Goal: Information Seeking & Learning: Find specific fact

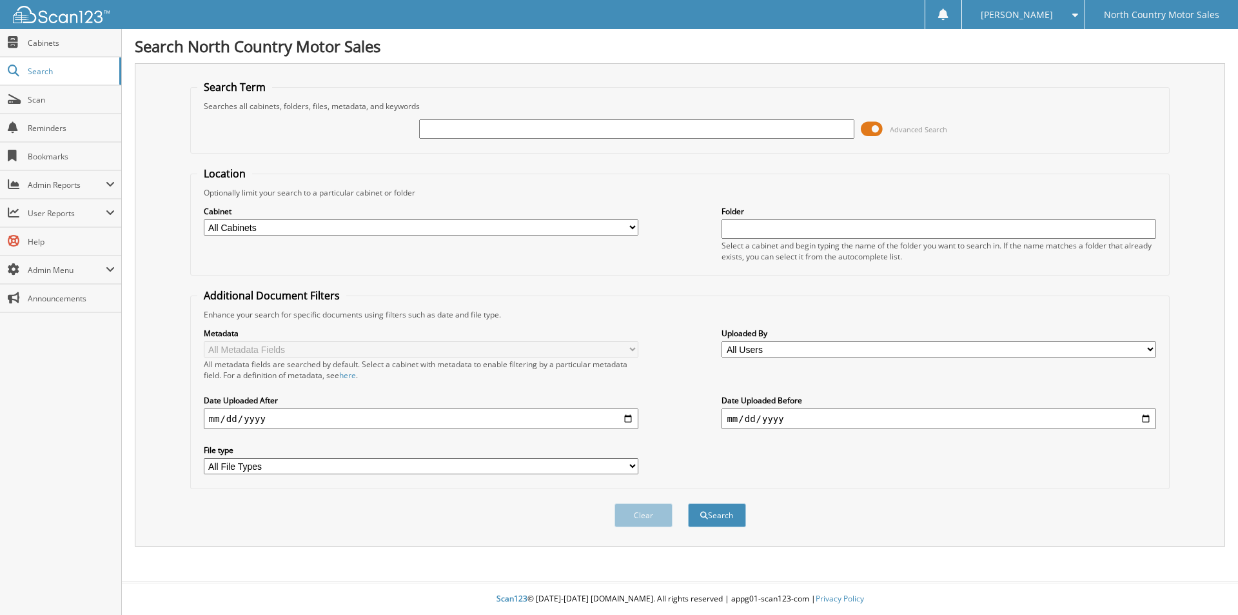
click at [471, 130] on input "text" at bounding box center [636, 128] width 435 height 19
type input "86984"
click at [688, 503] on button "Search" at bounding box center [717, 515] width 58 height 24
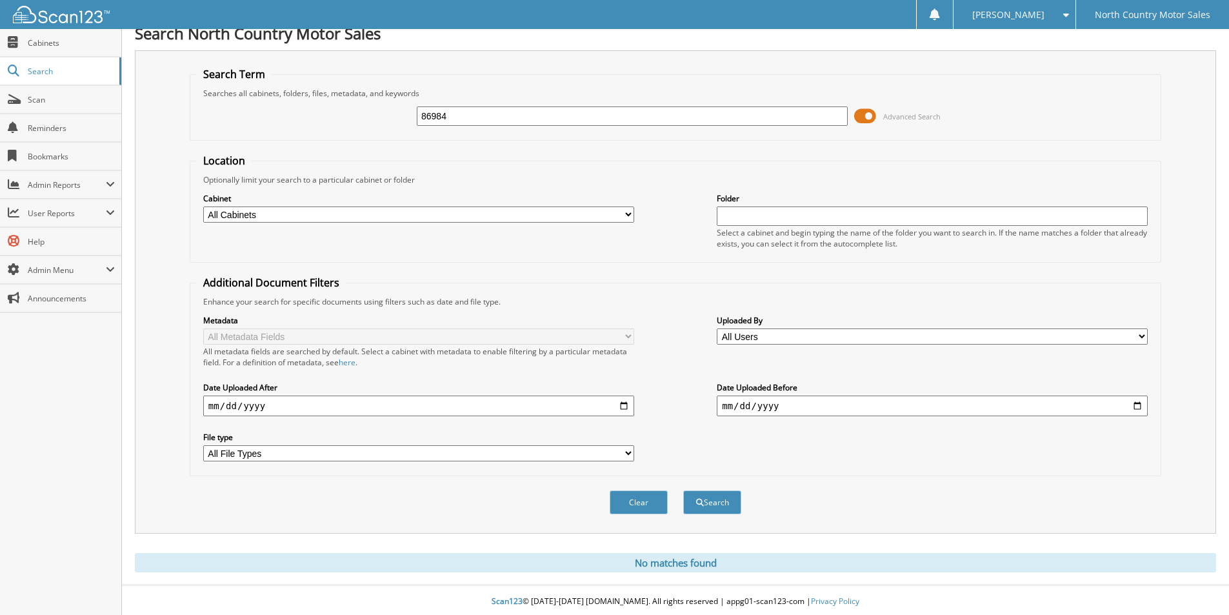
scroll to position [16, 0]
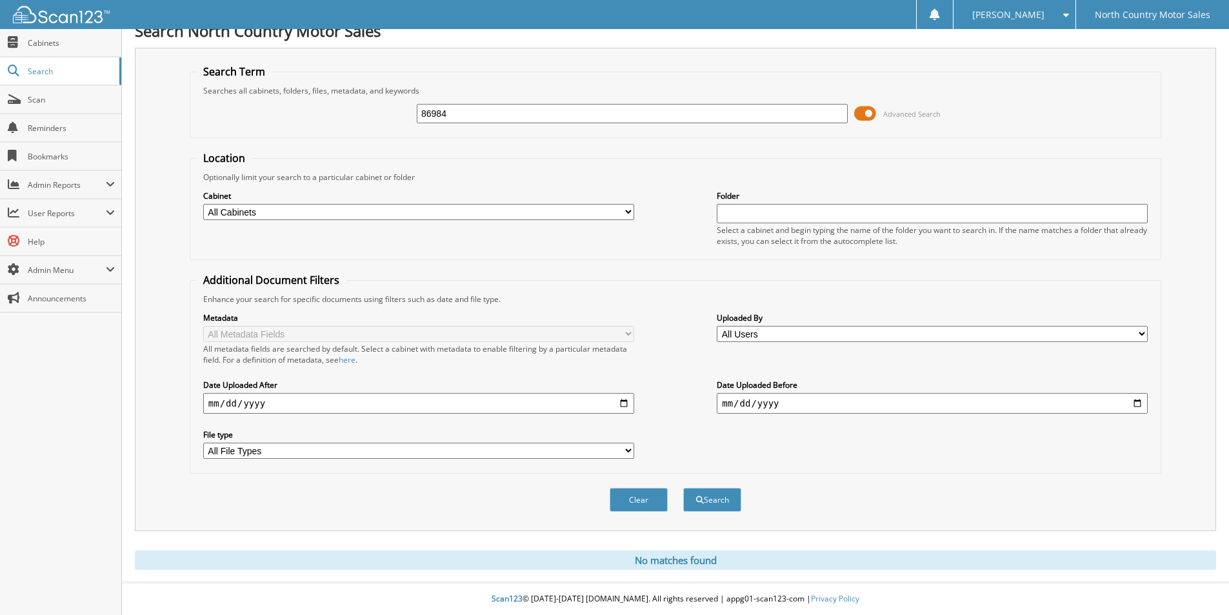
drag, startPoint x: 416, startPoint y: 107, endPoint x: 379, endPoint y: 109, distance: 36.8
click at [379, 108] on div "86984 Advanced Search" at bounding box center [675, 113] width 957 height 35
type input "85865"
click at [683, 488] on button "Search" at bounding box center [712, 500] width 58 height 24
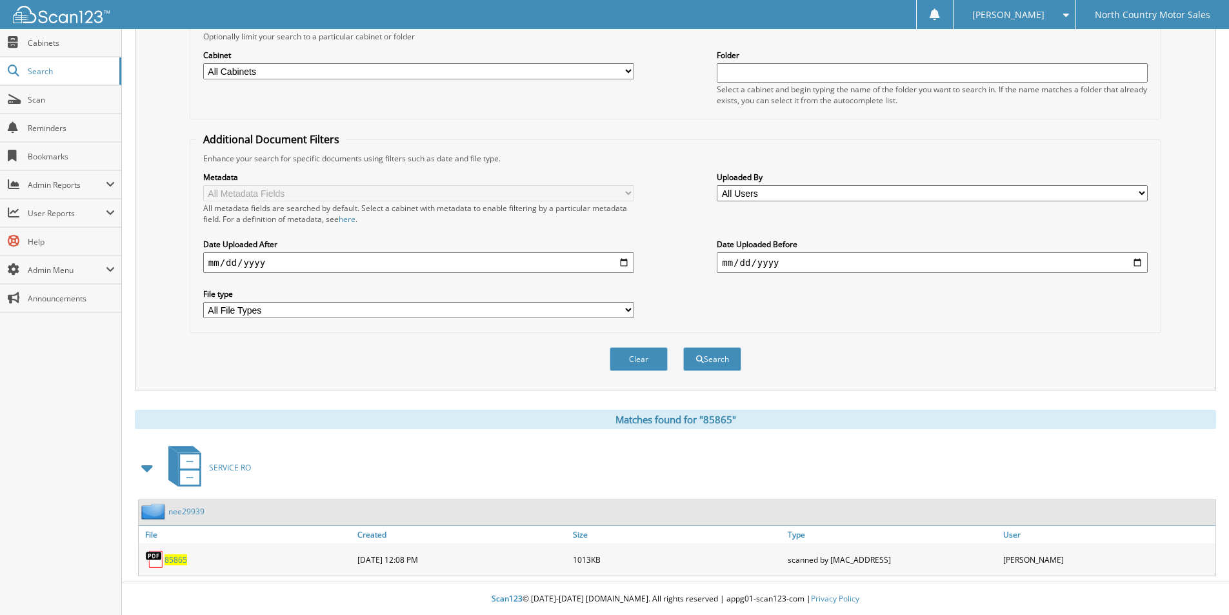
scroll to position [157, 0]
click at [181, 556] on span "85865" at bounding box center [175, 559] width 23 height 11
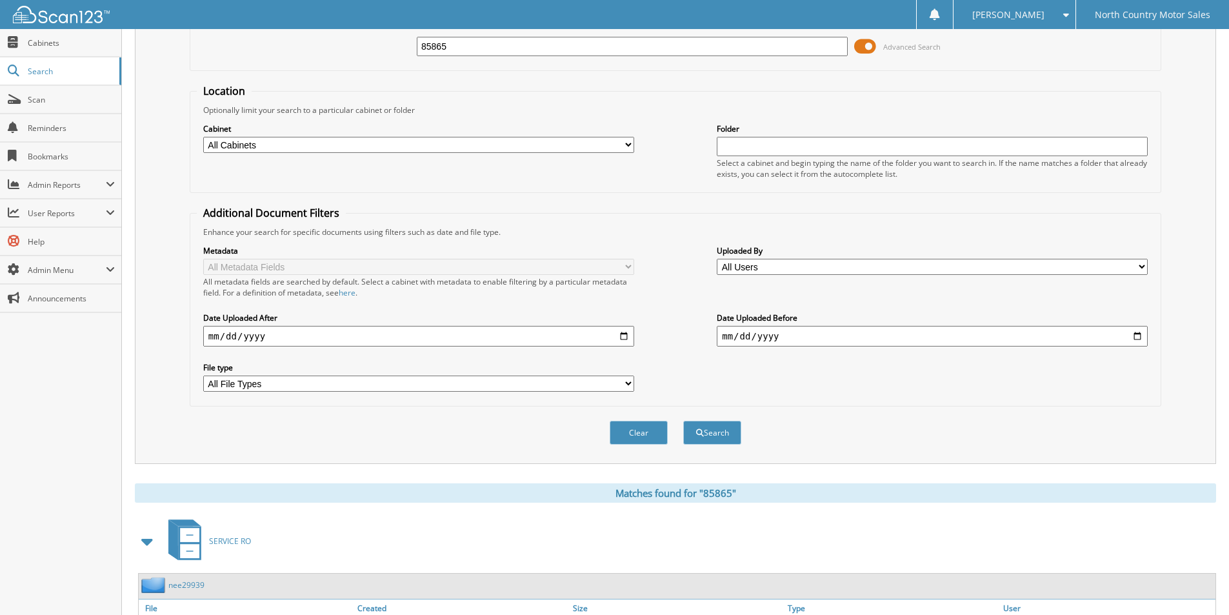
scroll to position [0, 0]
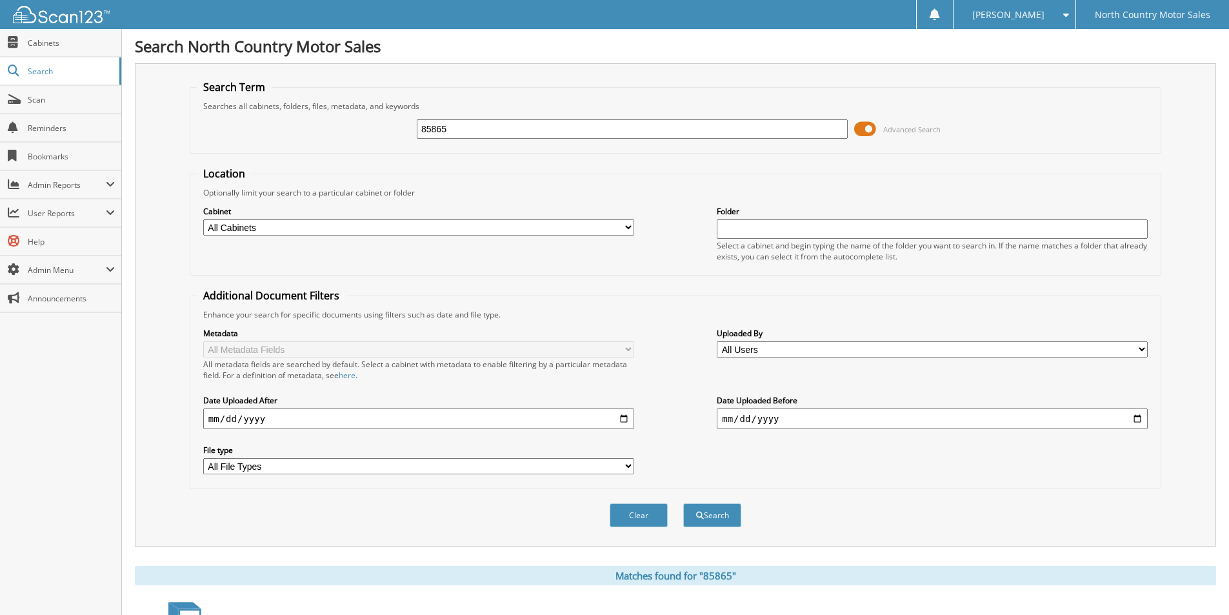
drag, startPoint x: 468, startPoint y: 121, endPoint x: 159, endPoint y: 100, distance: 309.6
click at [159, 100] on div "Search Term Searches all cabinets, folders, files, metadata, and keywords 85865…" at bounding box center [675, 304] width 1081 height 483
type input "85682"
click at [683, 503] on button "Search" at bounding box center [712, 515] width 58 height 24
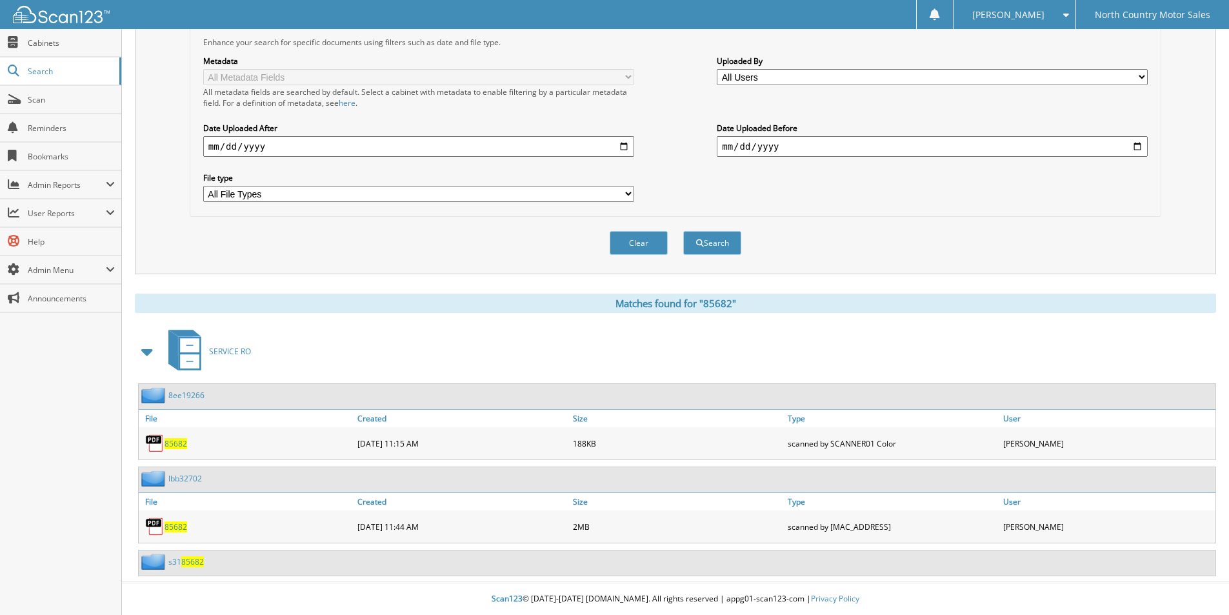
click at [179, 528] on span "85682" at bounding box center [175, 526] width 23 height 11
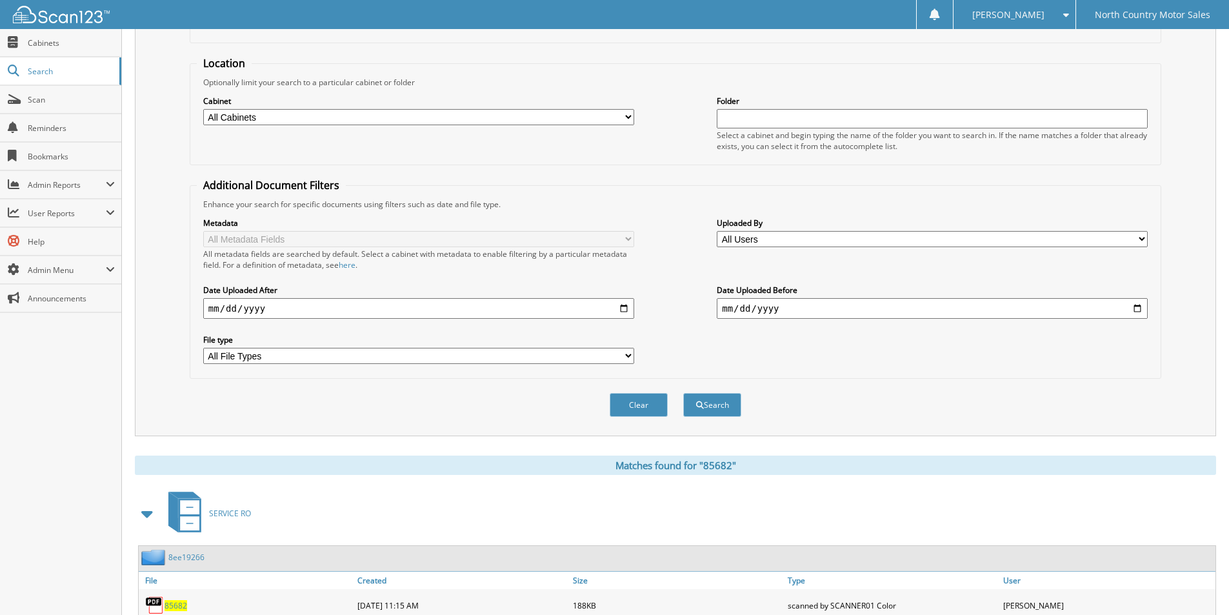
scroll to position [0, 0]
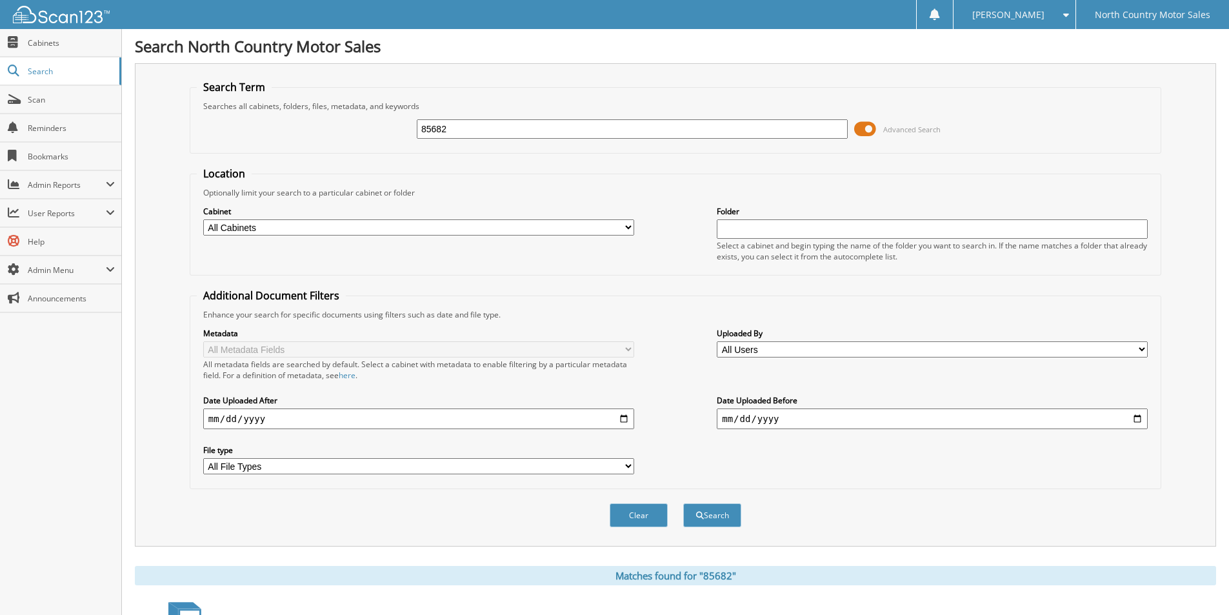
drag, startPoint x: 474, startPoint y: 133, endPoint x: 152, endPoint y: 103, distance: 323.9
click at [152, 103] on div "Search Term Searches all cabinets, folders, files, metadata, and keywords 85682…" at bounding box center [675, 304] width 1081 height 483
type input "86654"
click at [683, 503] on button "Search" at bounding box center [712, 515] width 58 height 24
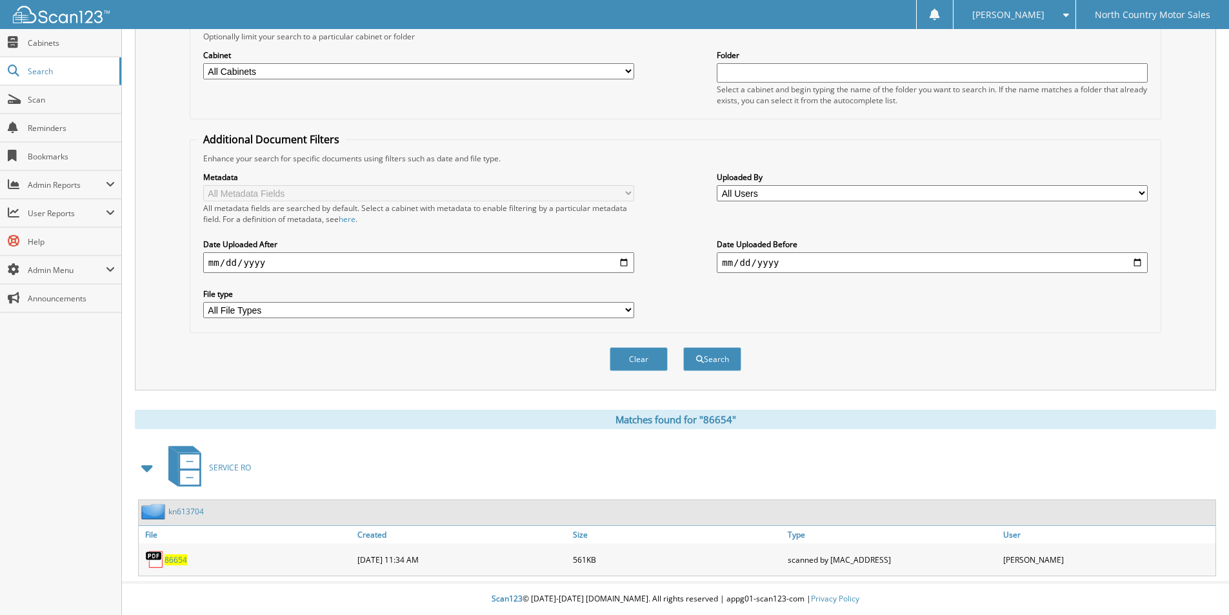
click at [180, 557] on span "86654" at bounding box center [175, 559] width 23 height 11
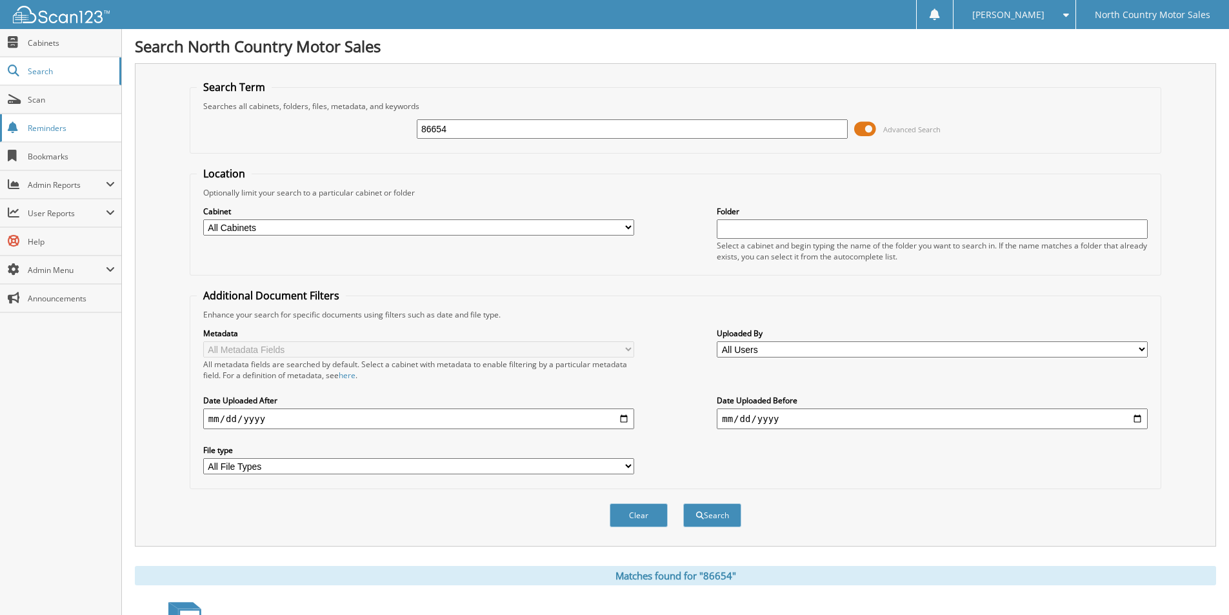
drag, startPoint x: 474, startPoint y: 128, endPoint x: 46, endPoint y: 121, distance: 427.6
click at [46, 121] on body "[PERSON_NAME] Settings Logout North Country Motor Sales Close Cabinets Search S…" at bounding box center [614, 385] width 1229 height 771
type input "86578"
click at [683, 503] on button "Search" at bounding box center [712, 515] width 58 height 24
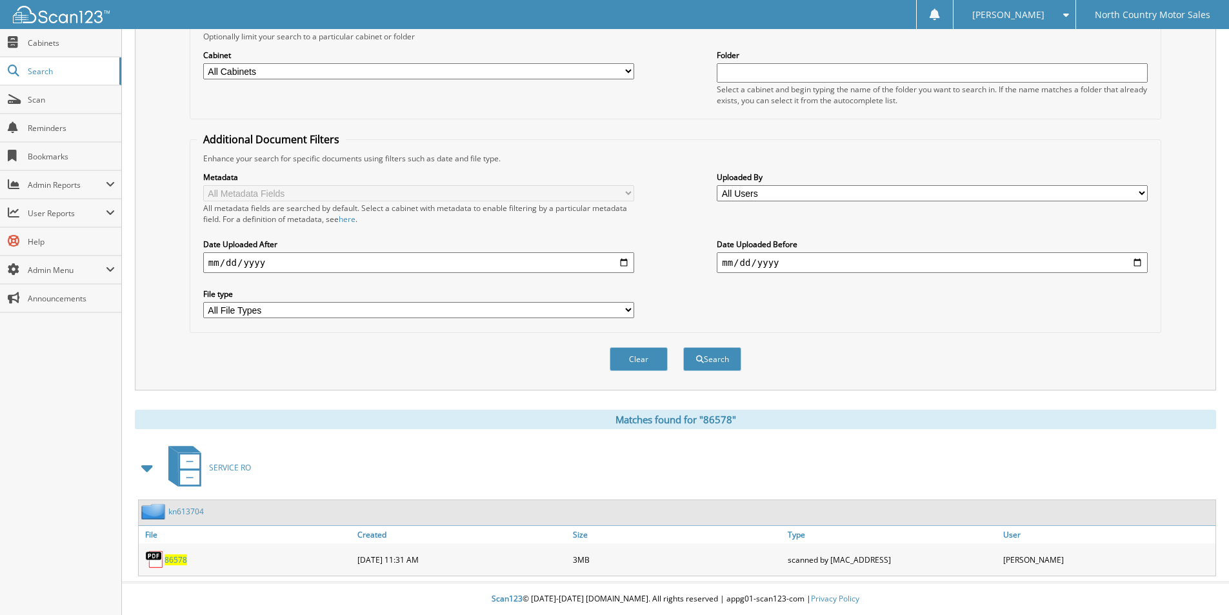
click at [175, 558] on span "86578" at bounding box center [175, 559] width 23 height 11
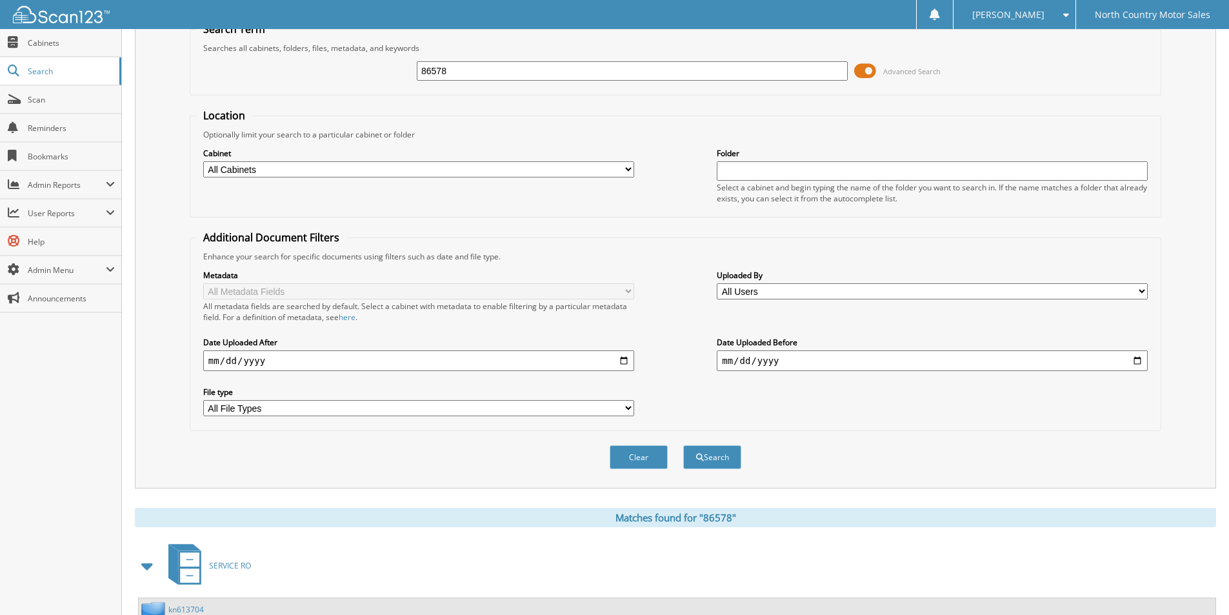
scroll to position [0, 0]
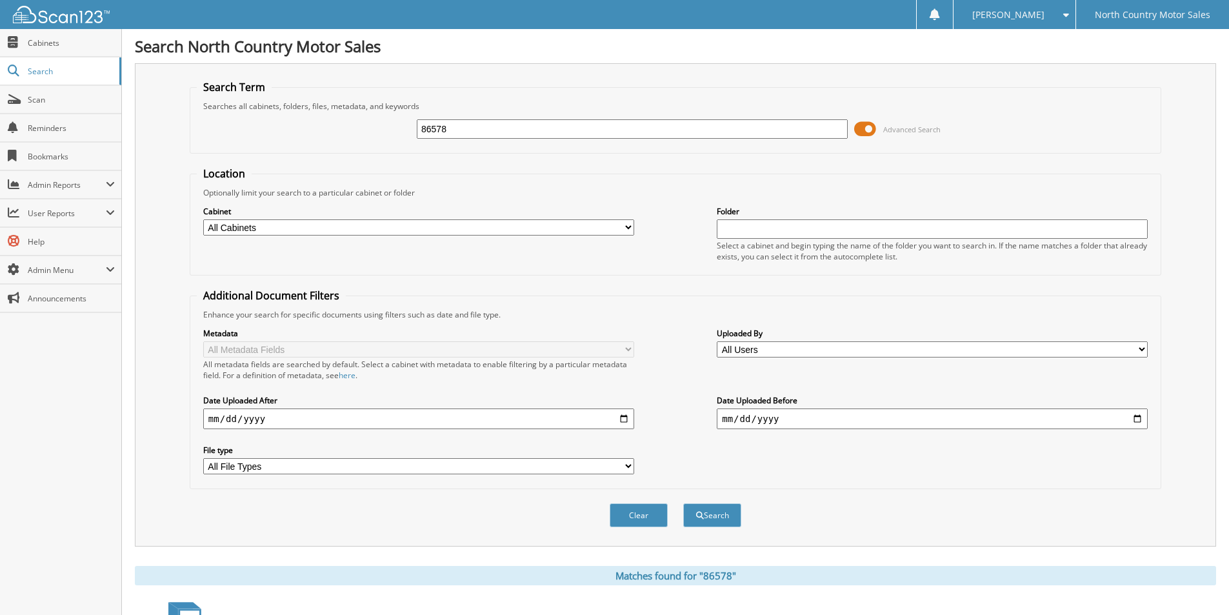
drag, startPoint x: 455, startPoint y: 133, endPoint x: 141, endPoint y: 126, distance: 314.8
click at [141, 126] on div "Search Term Searches all cabinets, folders, files, metadata, and keywords 86578…" at bounding box center [675, 304] width 1081 height 483
type input "86842"
click at [683, 503] on button "Search" at bounding box center [712, 515] width 58 height 24
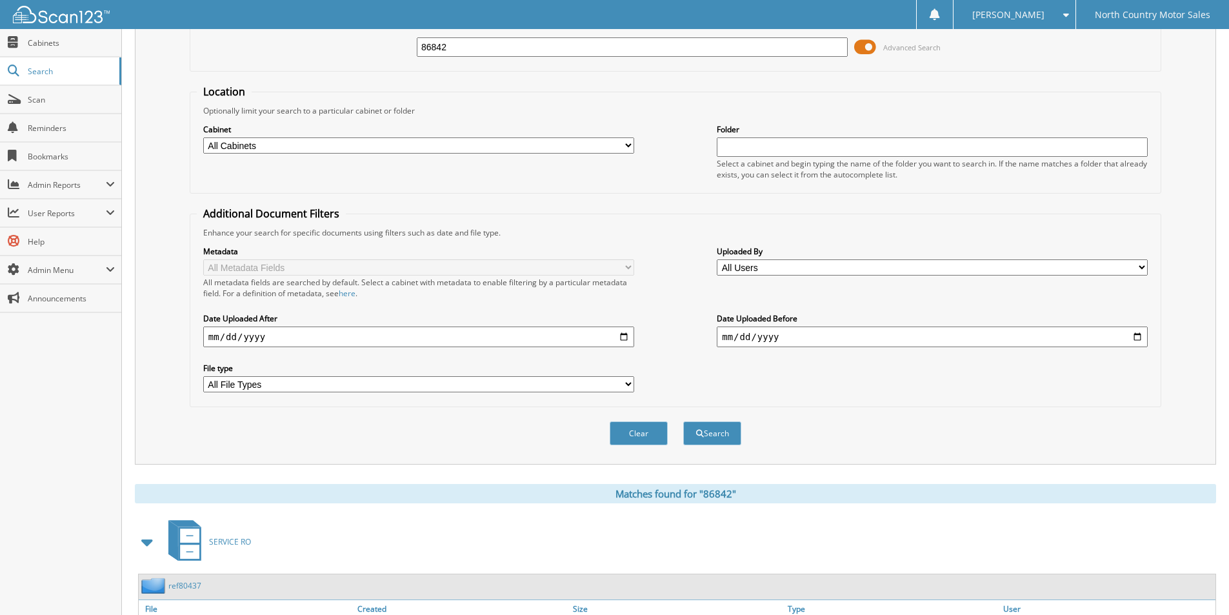
scroll to position [157, 0]
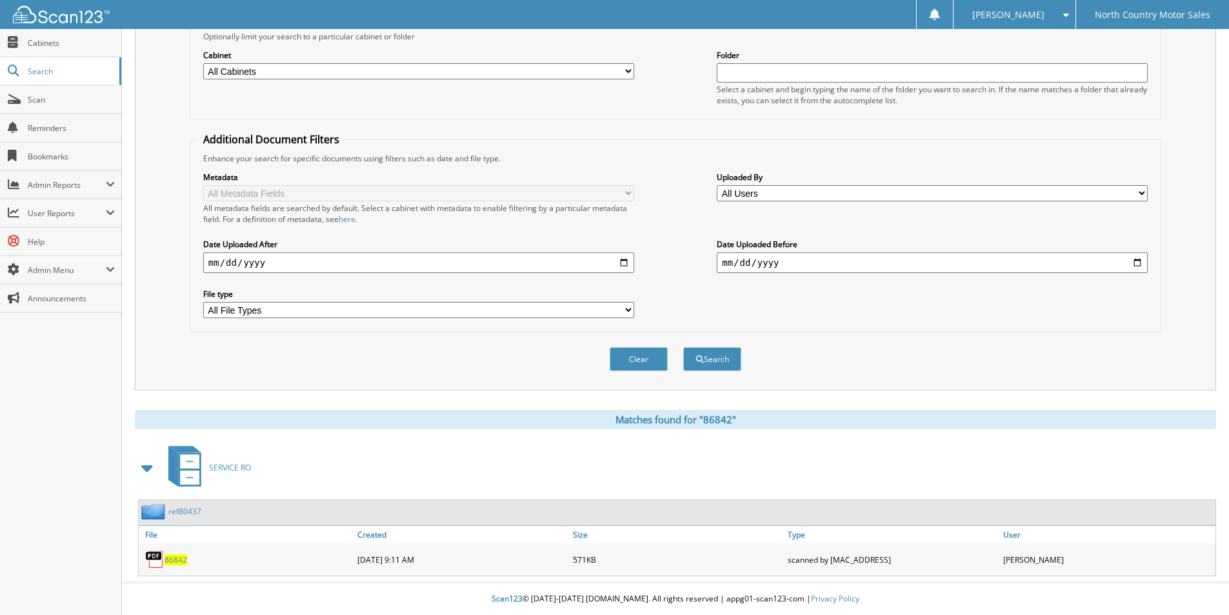
click at [175, 560] on span "86842" at bounding box center [175, 559] width 23 height 11
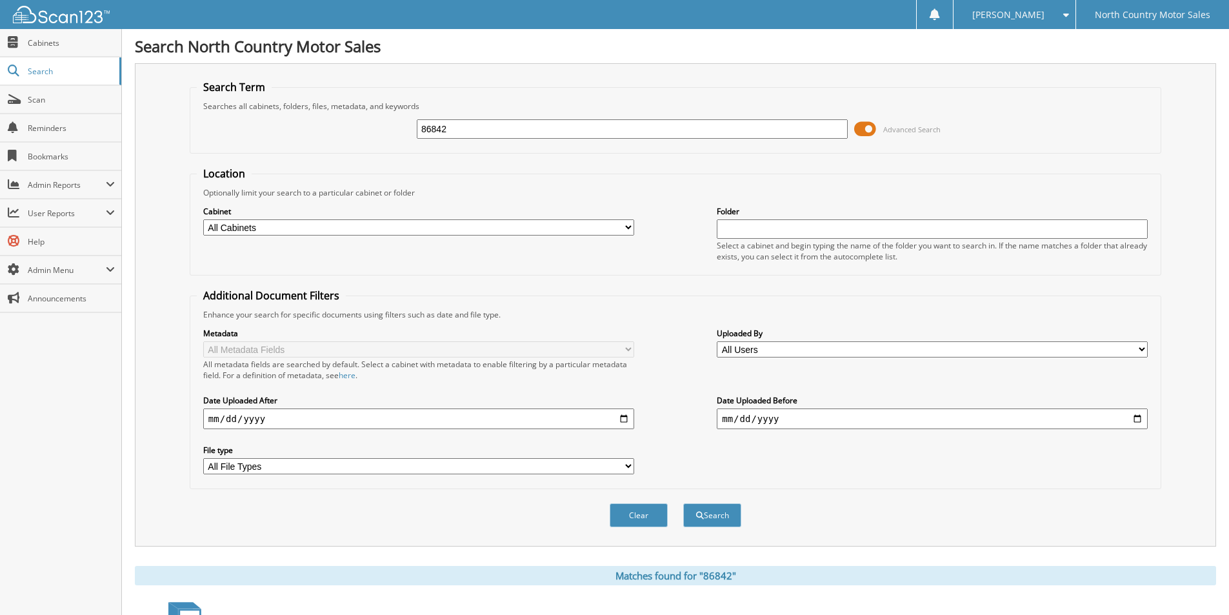
drag, startPoint x: 455, startPoint y: 134, endPoint x: 252, endPoint y: 112, distance: 204.4
click at [252, 112] on div "86842 Advanced Search" at bounding box center [675, 129] width 957 height 35
type input "86848"
click at [683, 503] on button "Search" at bounding box center [712, 515] width 58 height 24
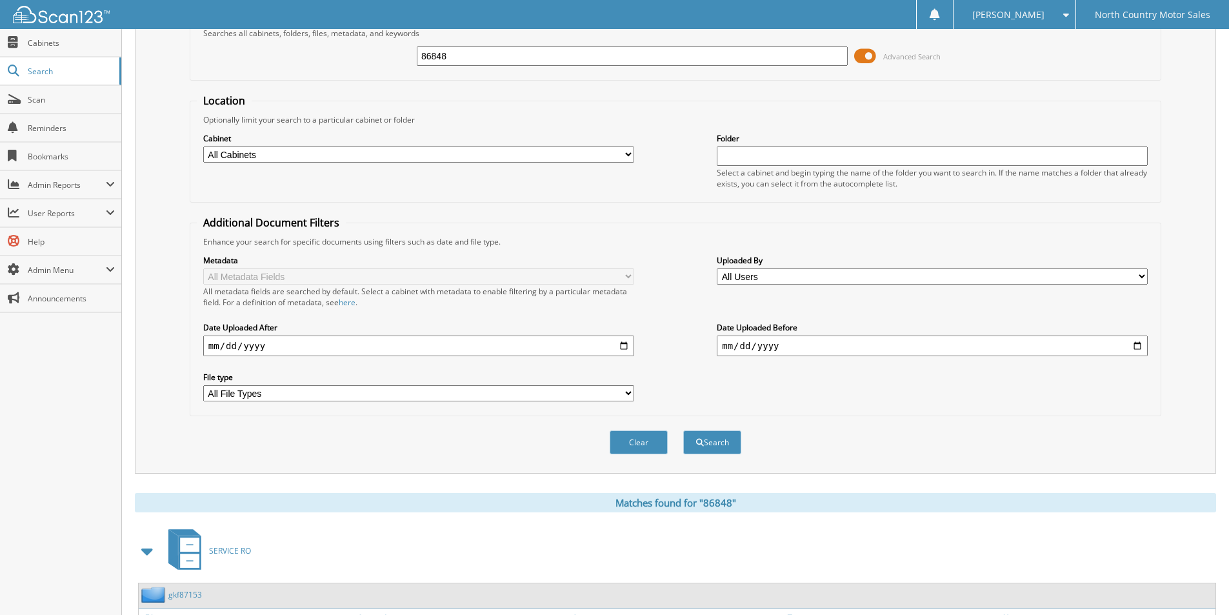
scroll to position [157, 0]
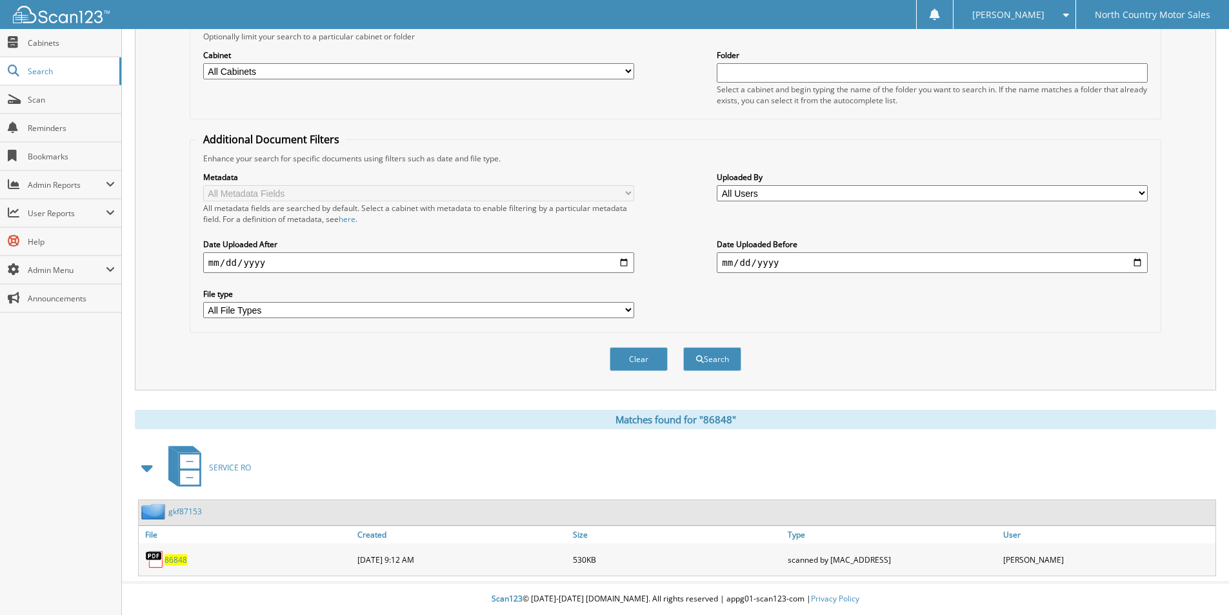
click at [179, 560] on span "86848" at bounding box center [175, 559] width 23 height 11
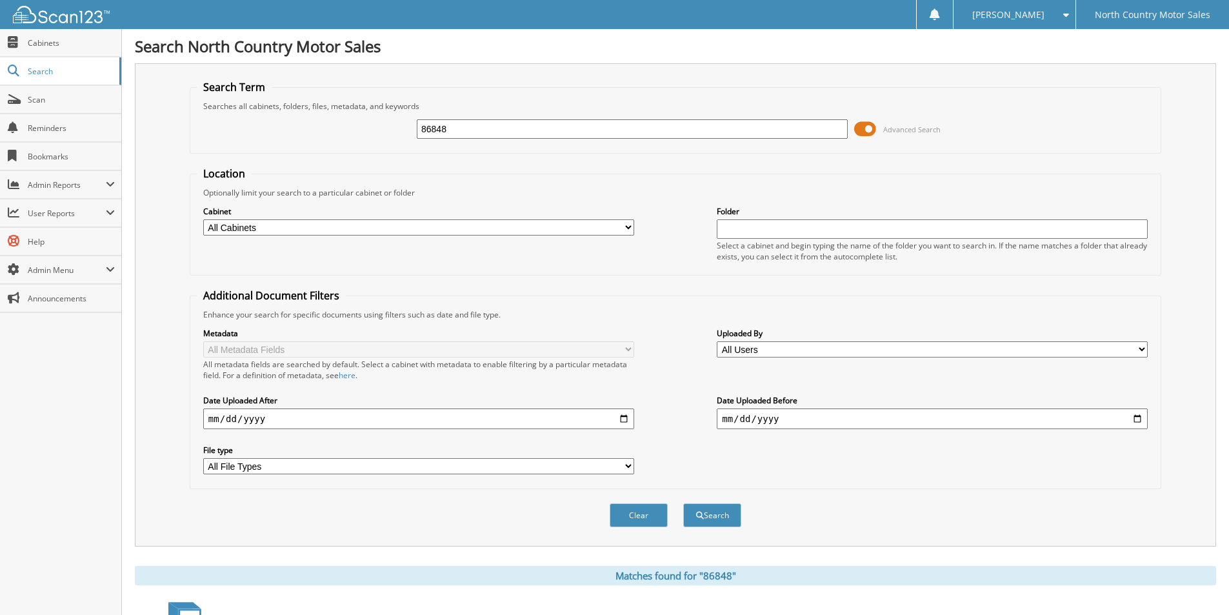
drag, startPoint x: 459, startPoint y: 131, endPoint x: 331, endPoint y: 140, distance: 127.4
click at [331, 140] on div "86848 Advanced Search" at bounding box center [675, 129] width 957 height 35
type input "86843"
click at [683, 503] on button "Search" at bounding box center [712, 515] width 58 height 24
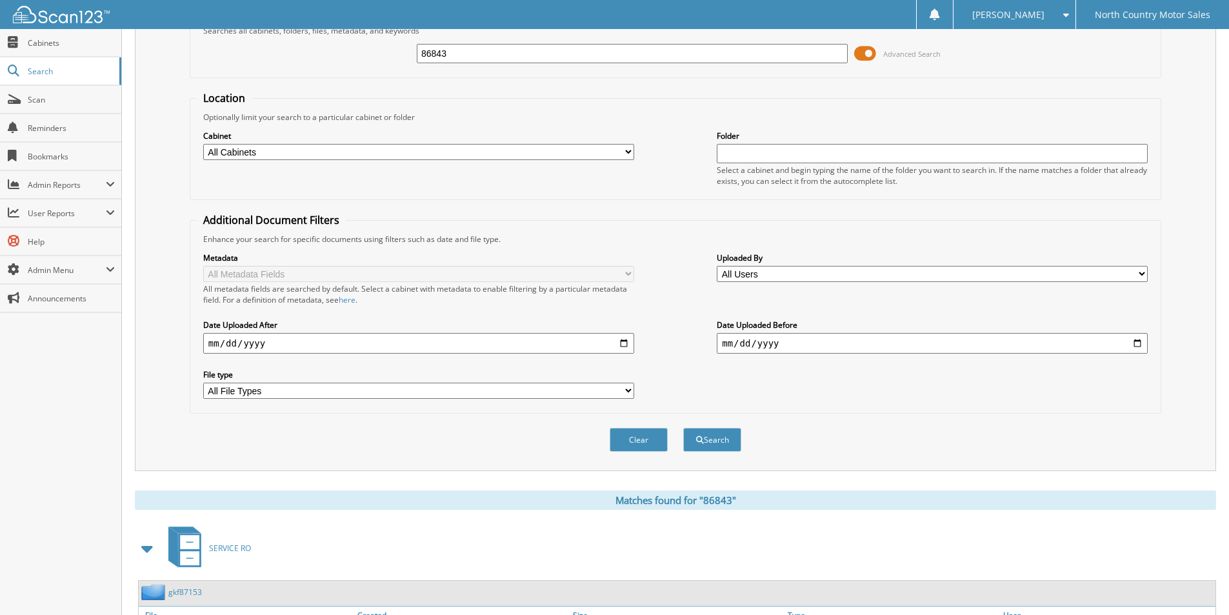
scroll to position [240, 0]
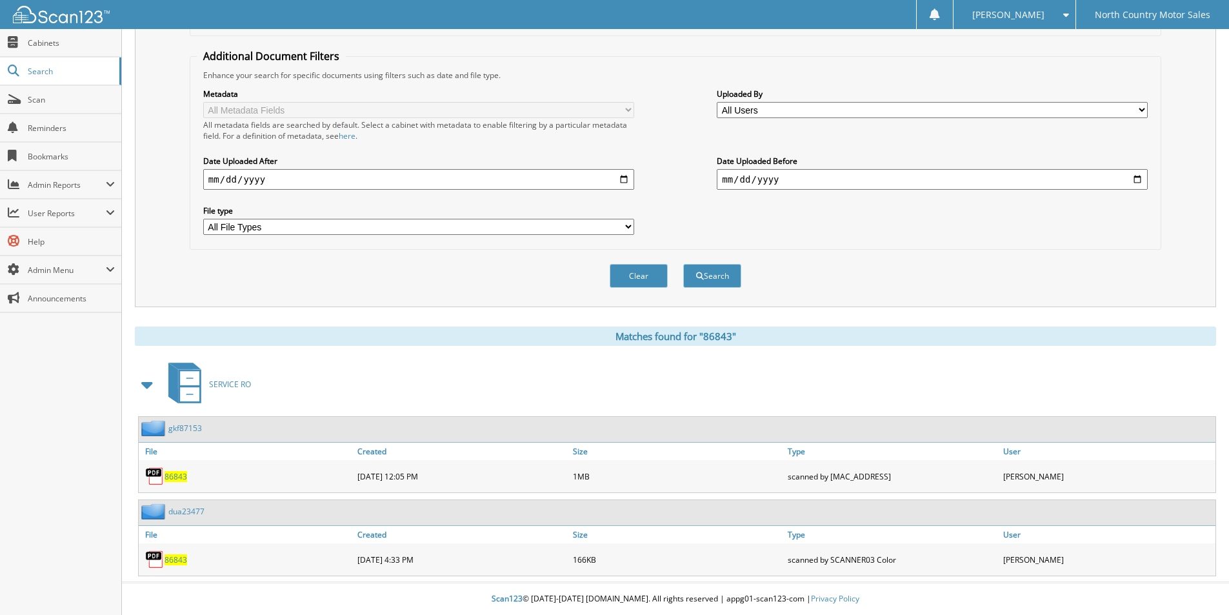
click at [179, 472] on span "86843" at bounding box center [175, 476] width 23 height 11
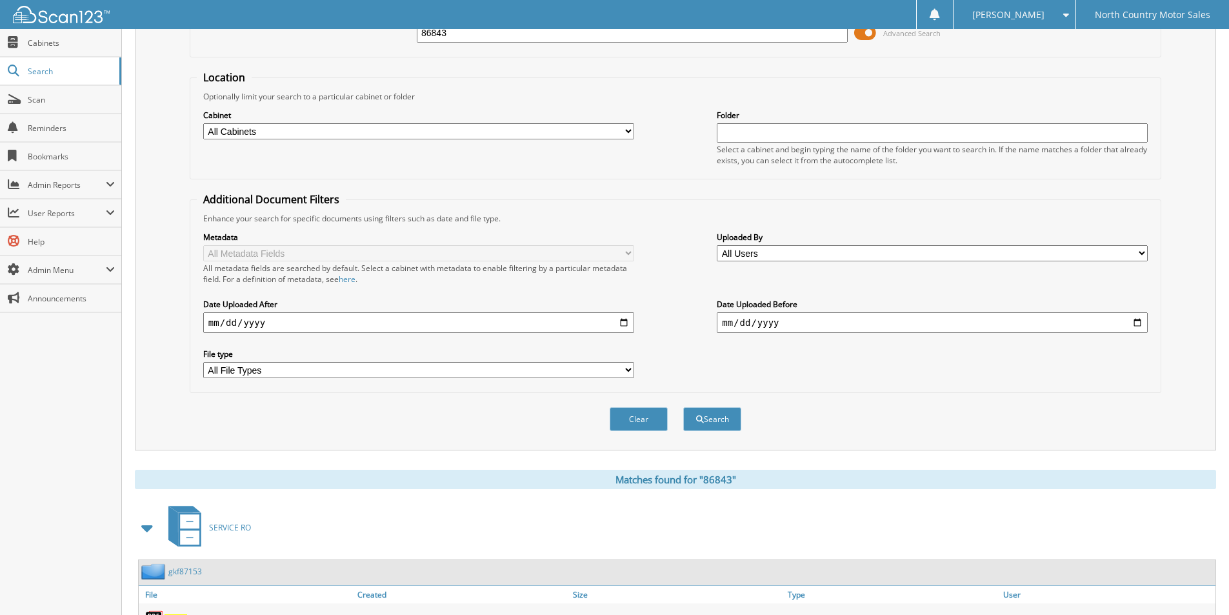
scroll to position [0, 0]
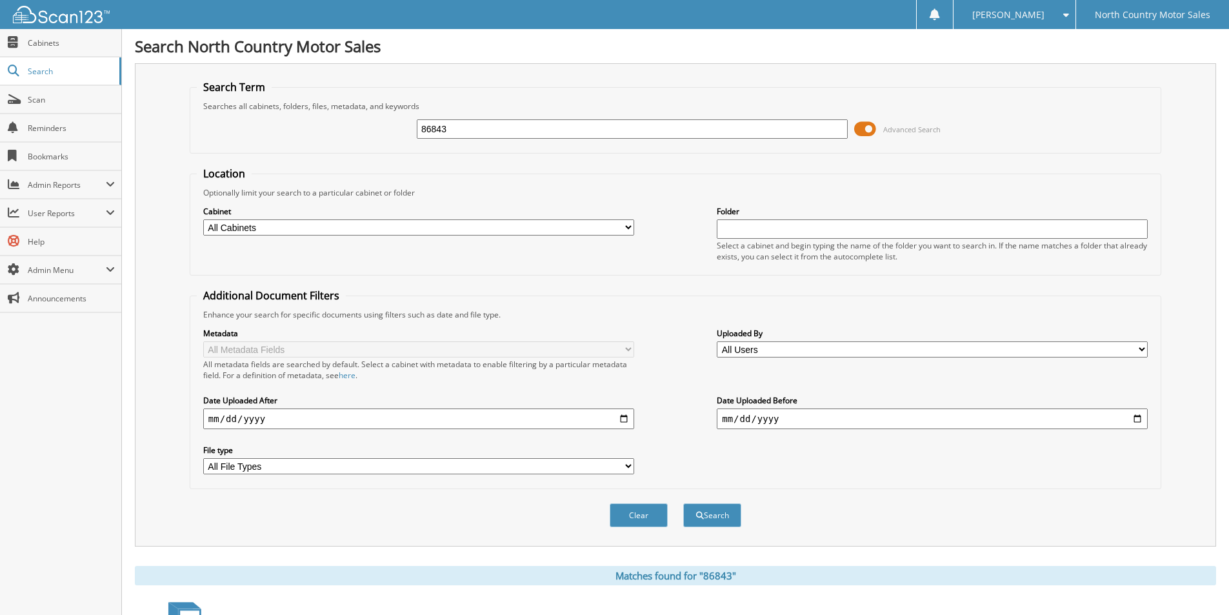
drag, startPoint x: 449, startPoint y: 132, endPoint x: 210, endPoint y: 144, distance: 240.2
click at [210, 144] on div "86843 Advanced Search" at bounding box center [675, 129] width 957 height 35
type input "83642"
click at [683, 503] on button "Search" at bounding box center [712, 515] width 58 height 24
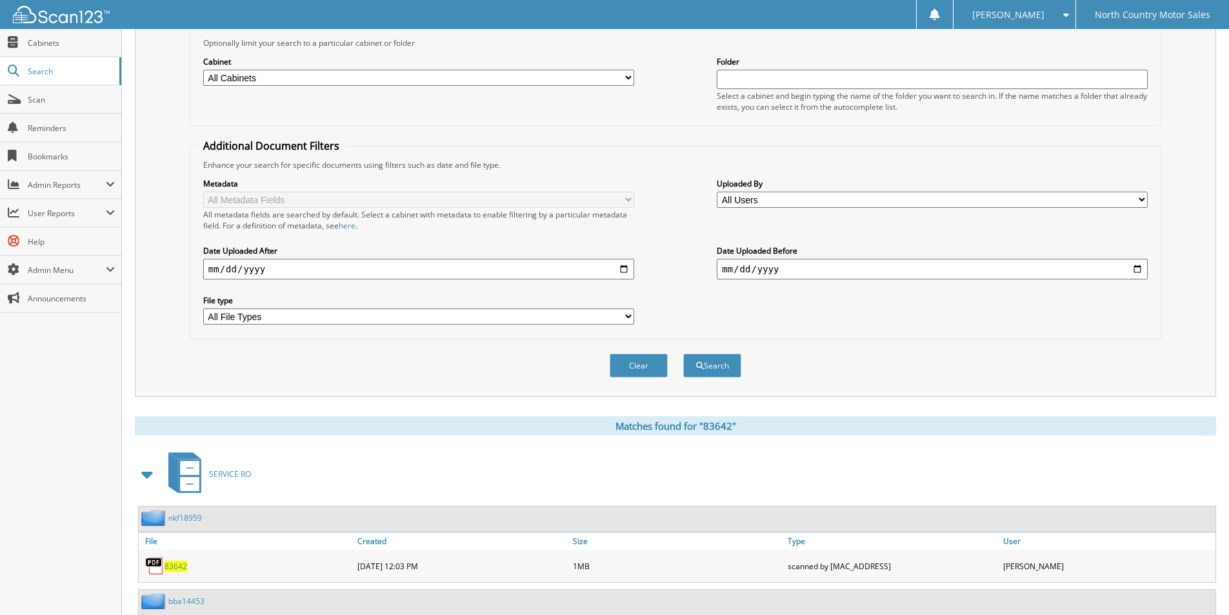
scroll to position [240, 0]
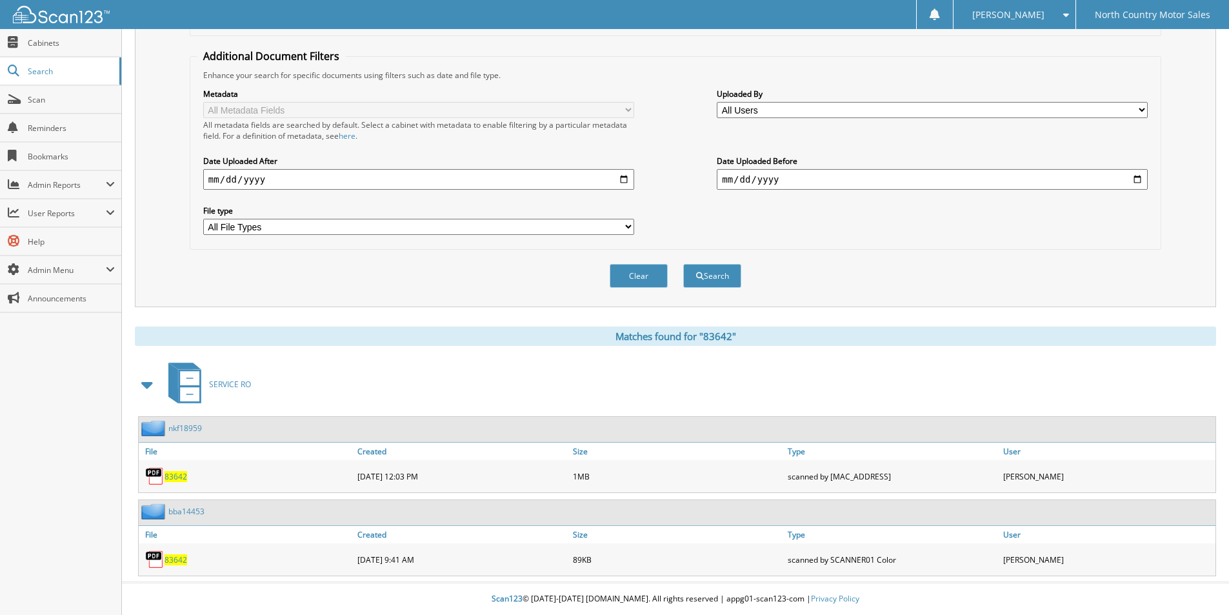
click at [181, 475] on span "83642" at bounding box center [175, 476] width 23 height 11
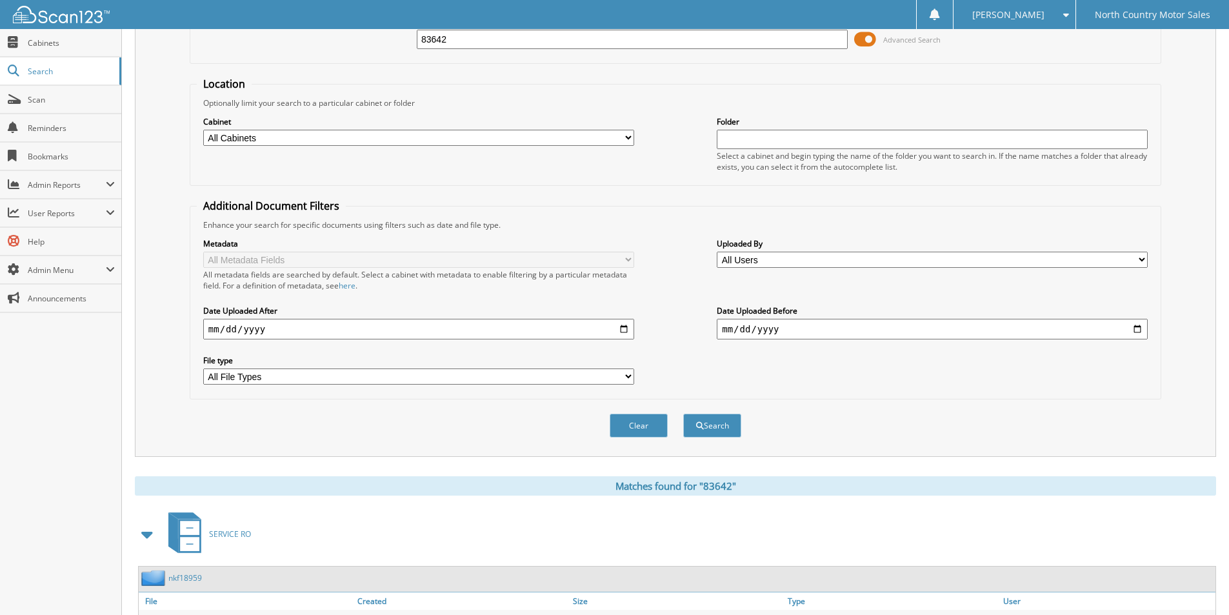
scroll to position [0, 0]
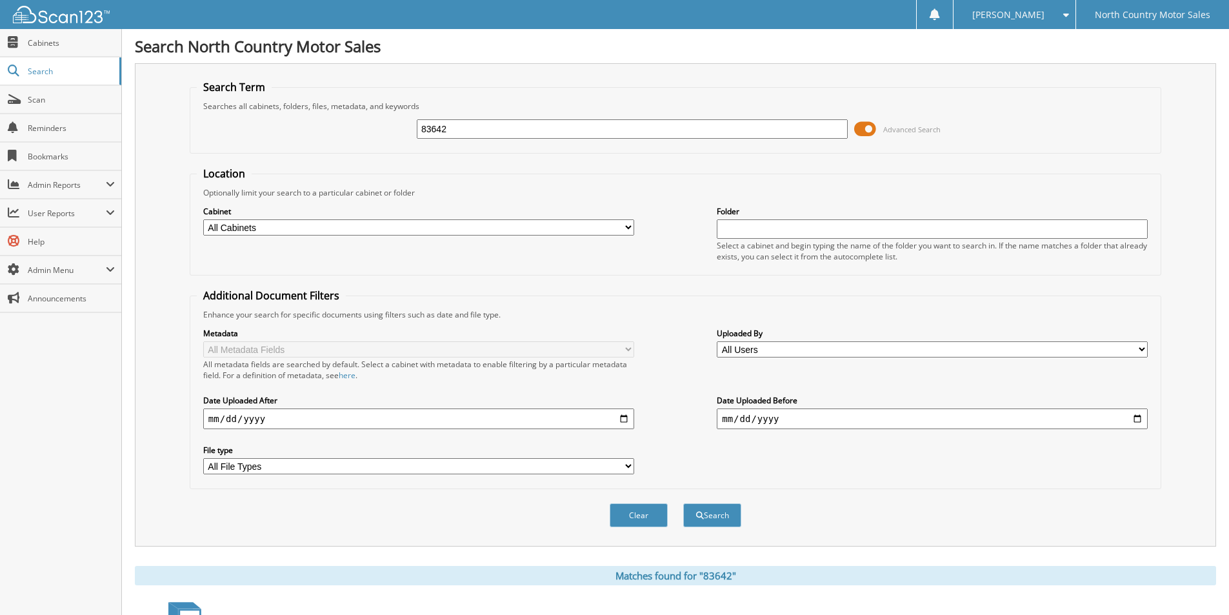
drag, startPoint x: 480, startPoint y: 131, endPoint x: 257, endPoint y: 134, distance: 223.8
click at [228, 125] on div "83642 Advanced Search" at bounding box center [675, 129] width 957 height 35
type input "81341"
click at [683, 503] on button "Search" at bounding box center [712, 515] width 58 height 24
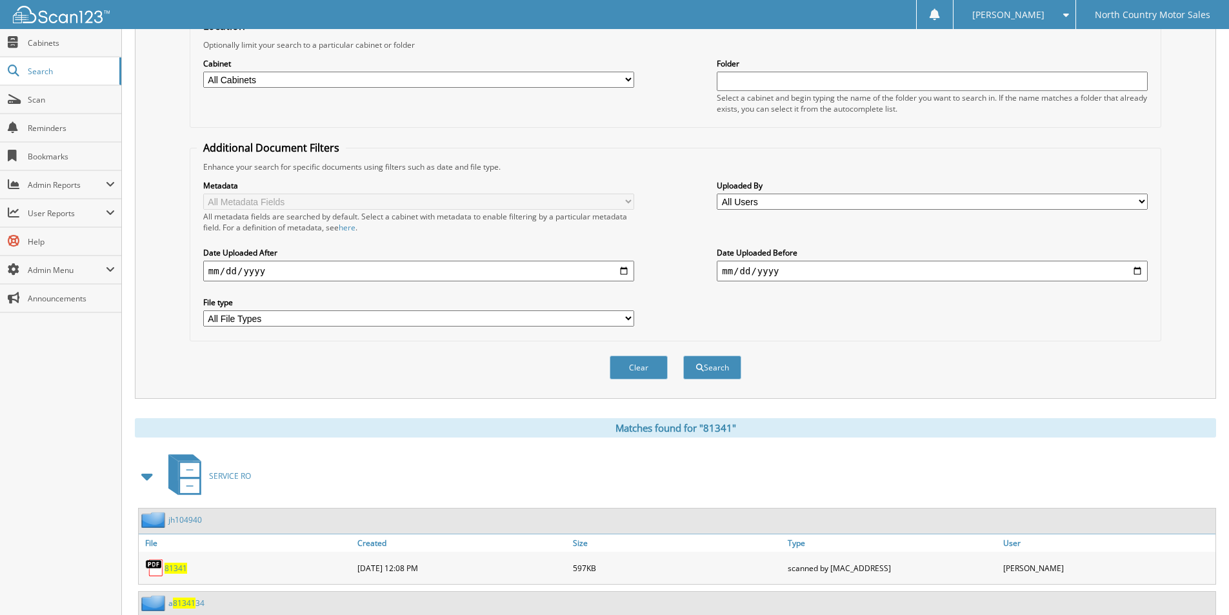
scroll to position [190, 0]
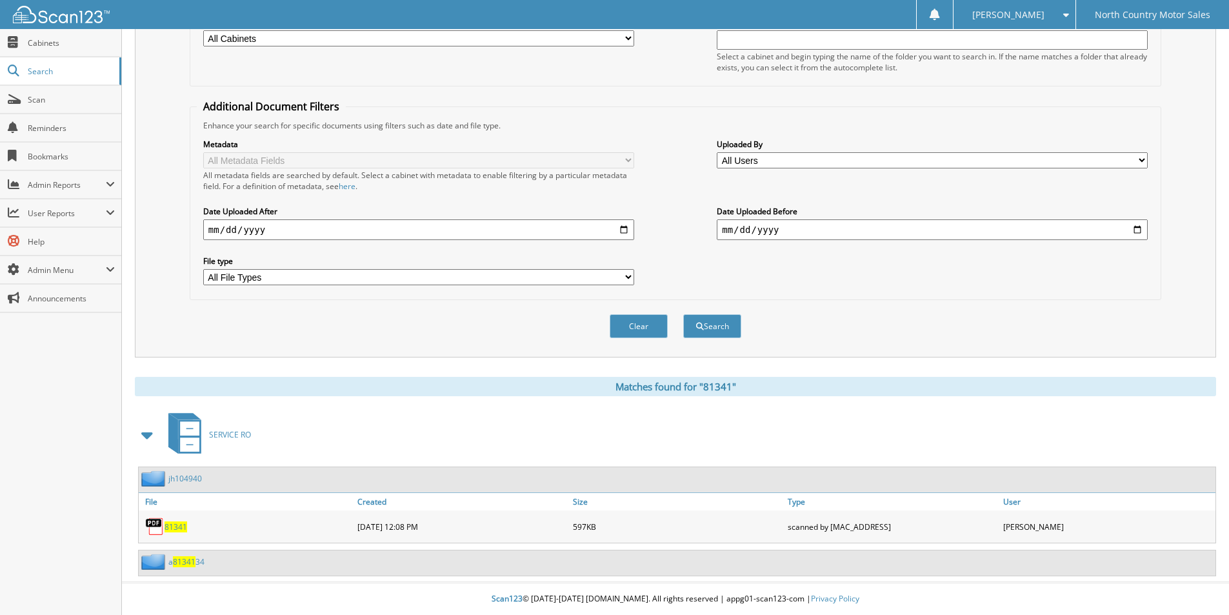
click at [179, 528] on span "81341" at bounding box center [175, 526] width 23 height 11
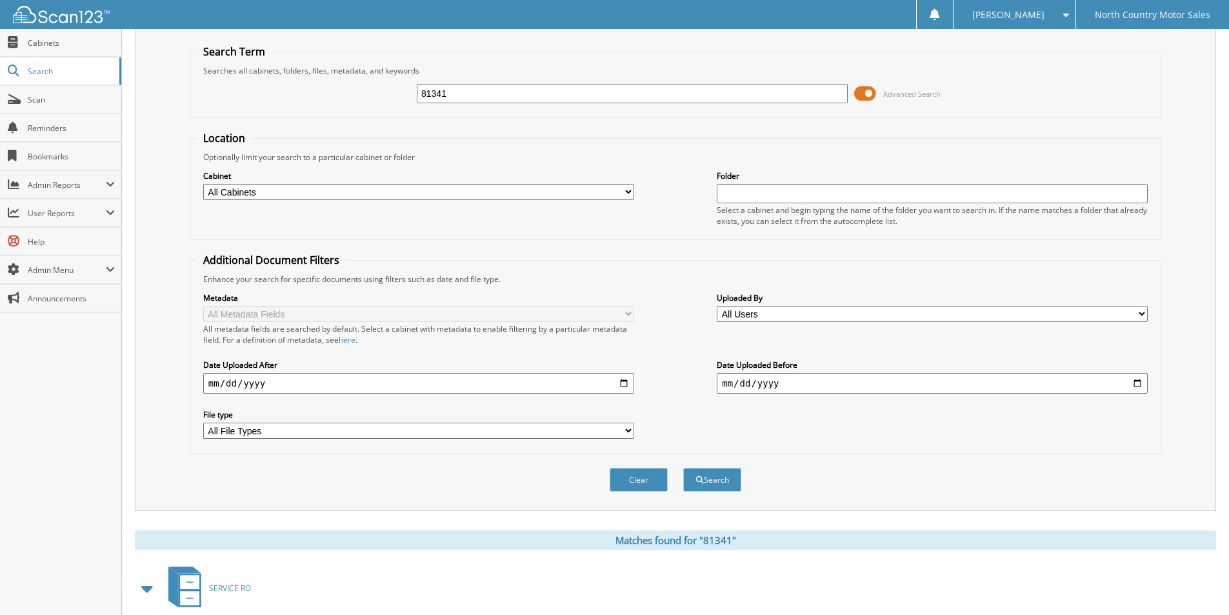
scroll to position [0, 0]
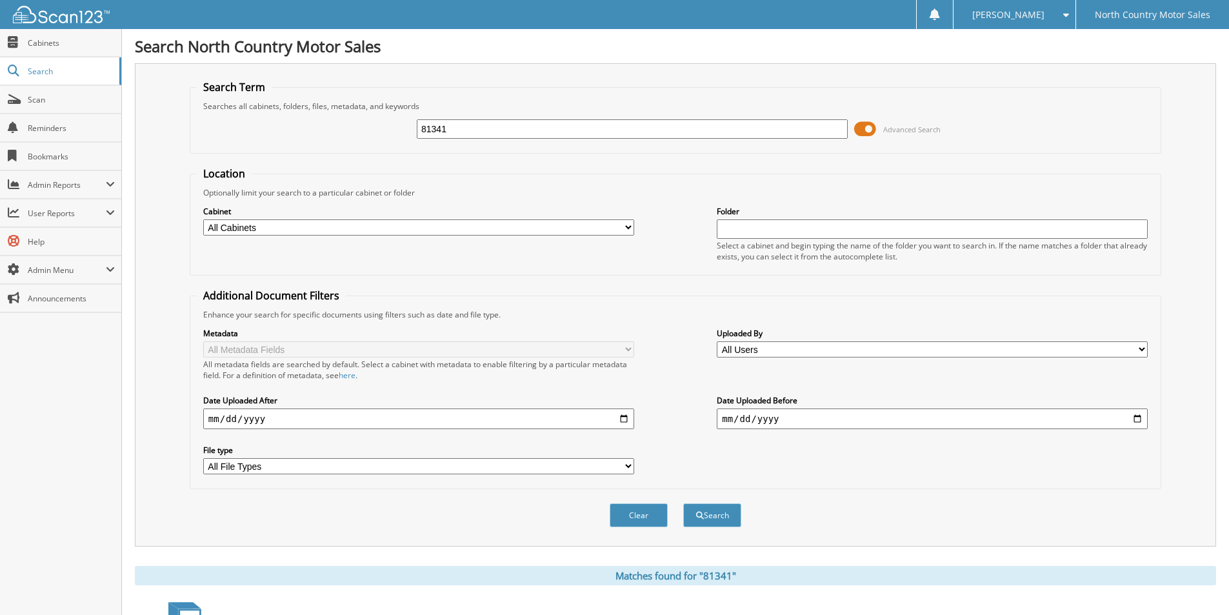
drag, startPoint x: 482, startPoint y: 126, endPoint x: 173, endPoint y: 141, distance: 308.6
click at [173, 141] on div "Search Term Searches all cabinets, folders, files, metadata, and keywords 81341…" at bounding box center [675, 304] width 1081 height 483
type input "84922"
click at [683, 503] on button "Search" at bounding box center [712, 515] width 58 height 24
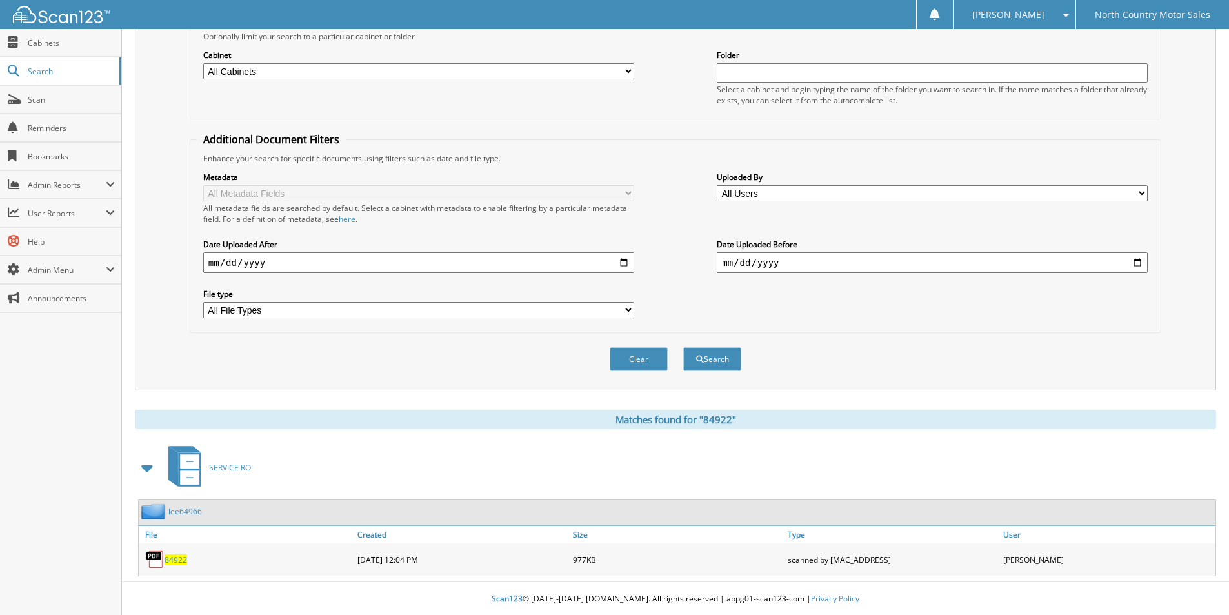
click at [173, 555] on span "84922" at bounding box center [175, 559] width 23 height 11
click at [175, 559] on span "84922" at bounding box center [175, 559] width 23 height 11
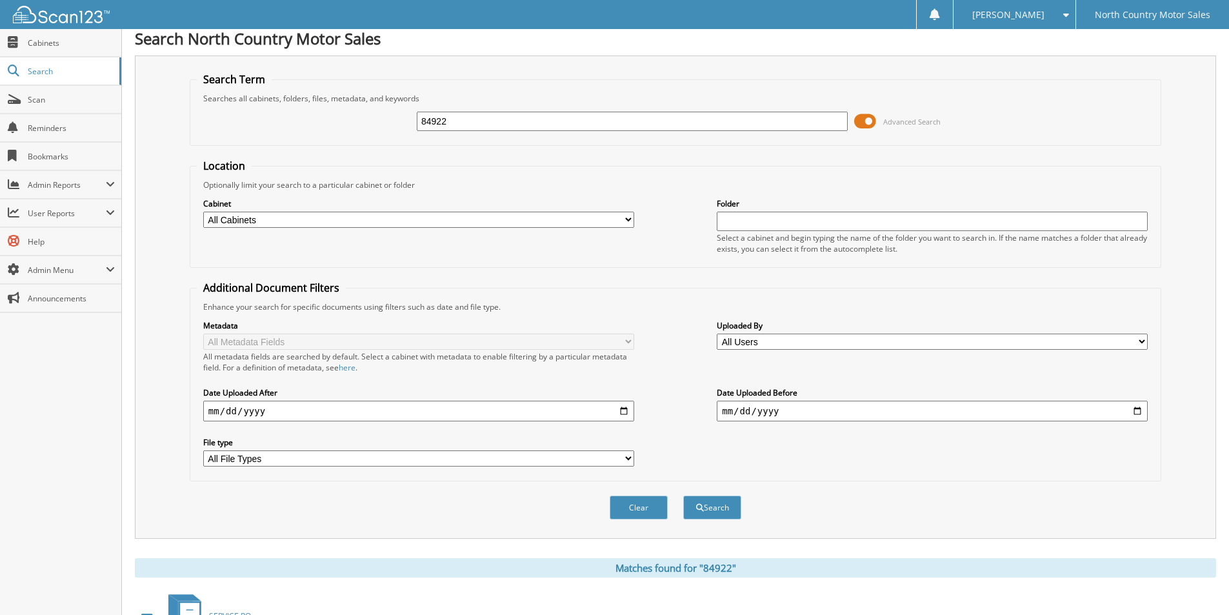
scroll to position [0, 0]
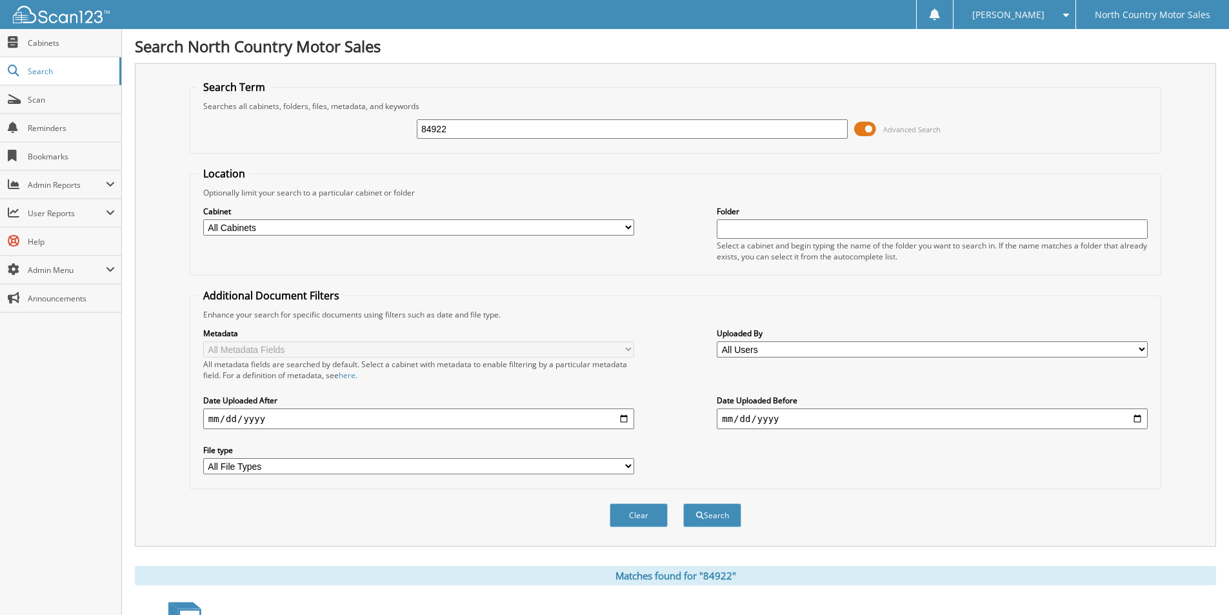
drag, startPoint x: 455, startPoint y: 128, endPoint x: 232, endPoint y: 139, distance: 223.4
click at [232, 139] on div "84922 Advanced Search" at bounding box center [675, 129] width 957 height 35
type input "85900"
click at [683, 503] on button "Search" at bounding box center [712, 515] width 58 height 24
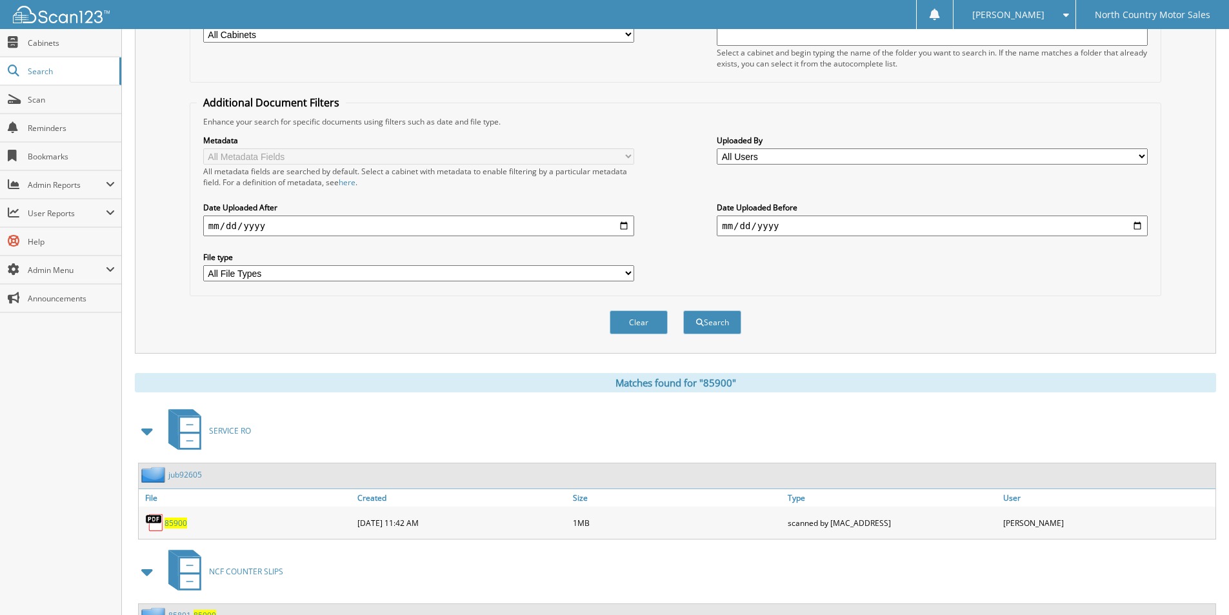
scroll to position [247, 0]
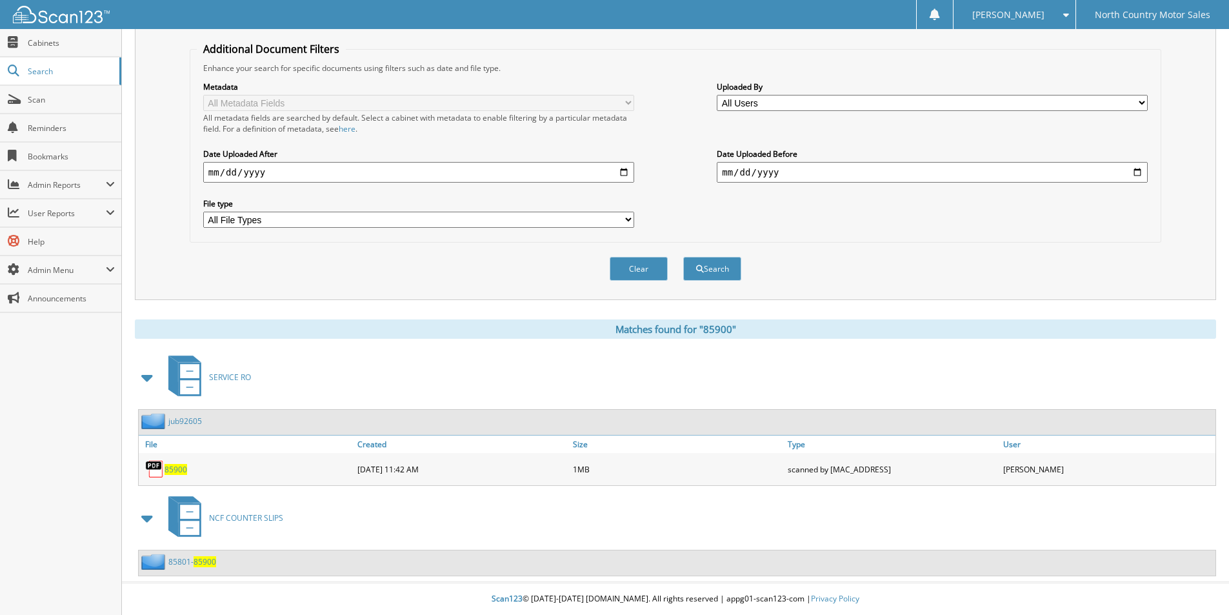
click at [175, 469] on span "85900" at bounding box center [175, 469] width 23 height 11
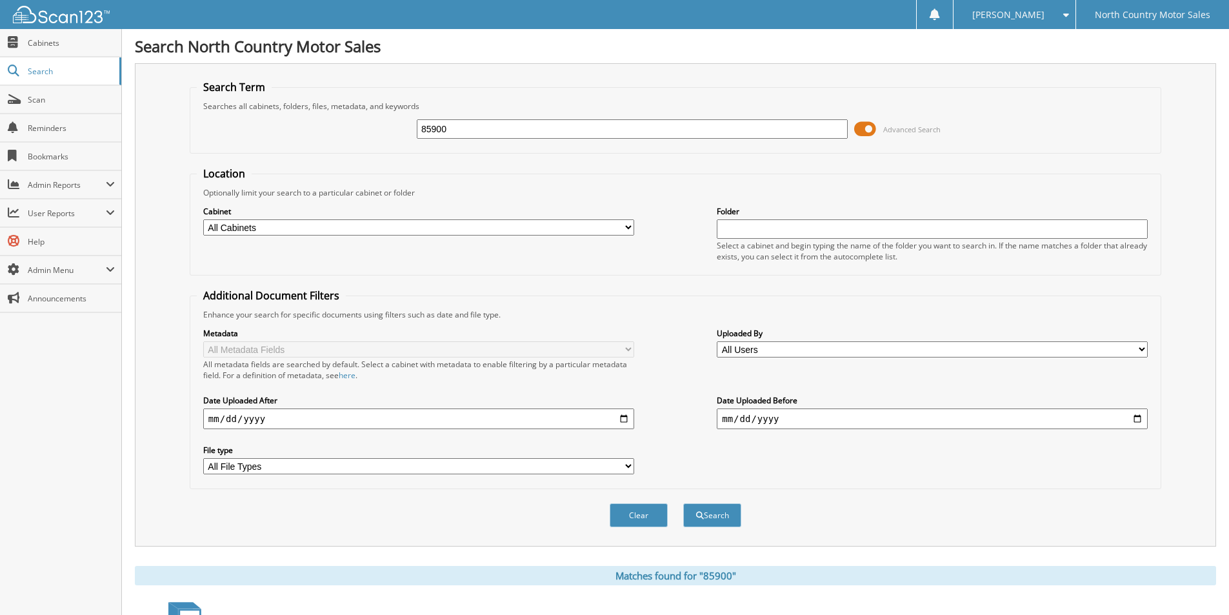
drag, startPoint x: 469, startPoint y: 132, endPoint x: 236, endPoint y: 177, distance: 237.1
click at [197, 139] on div "85900 Advanced Search" at bounding box center [675, 129] width 957 height 35
type input "86023"
click at [683, 503] on button "Search" at bounding box center [712, 515] width 58 height 24
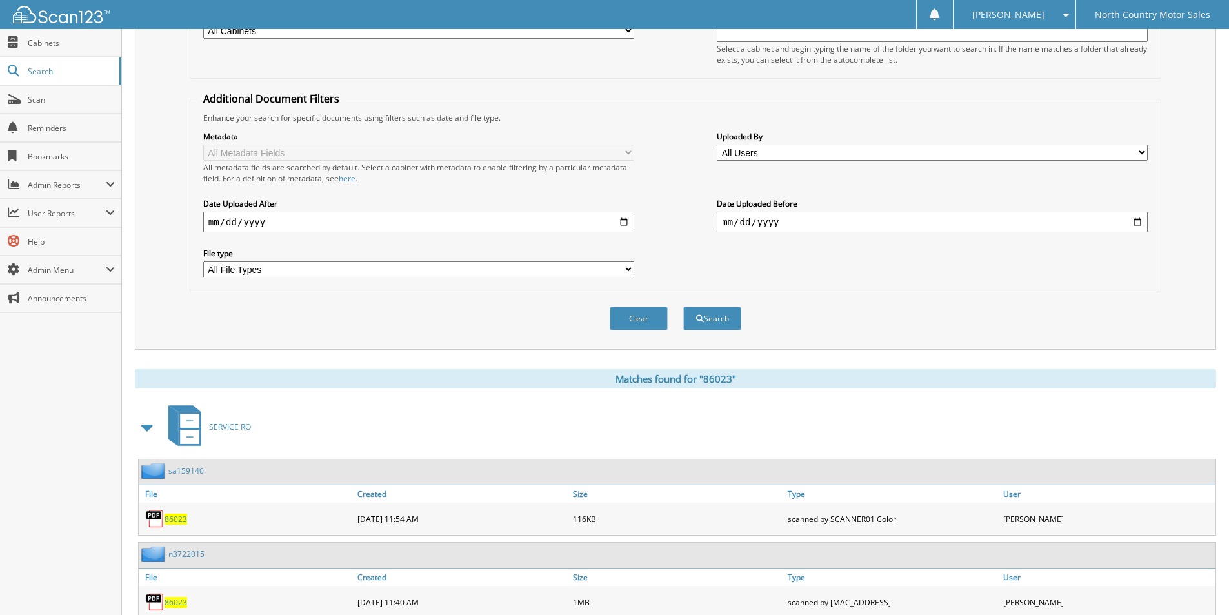
scroll to position [240, 0]
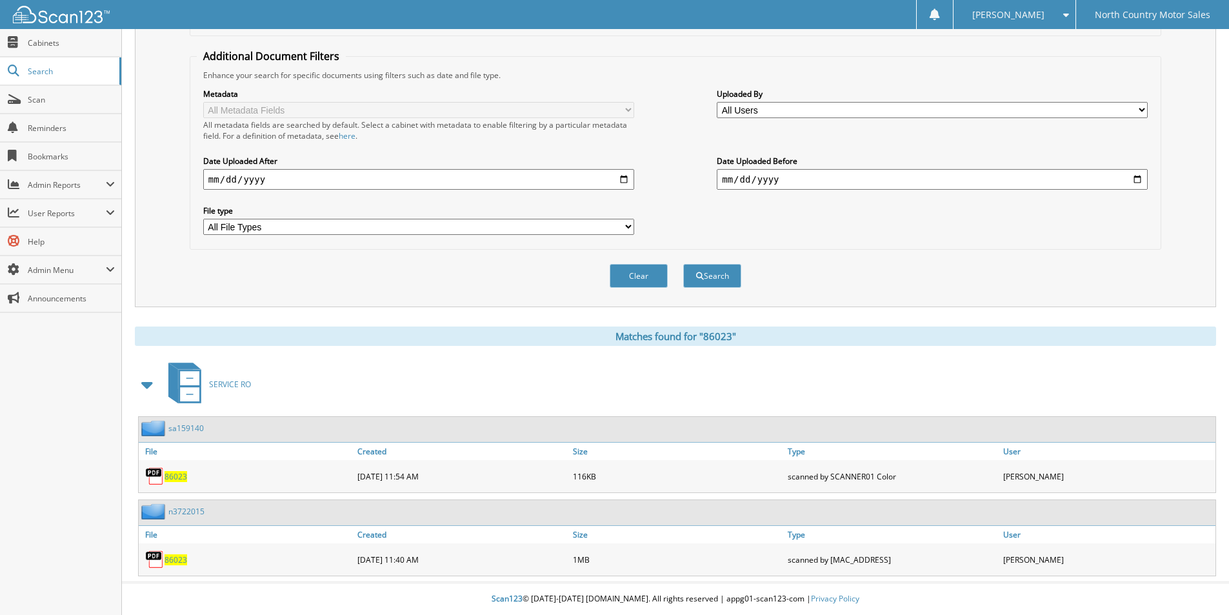
click at [181, 560] on span "86023" at bounding box center [175, 559] width 23 height 11
